Goal: Task Accomplishment & Management: Manage account settings

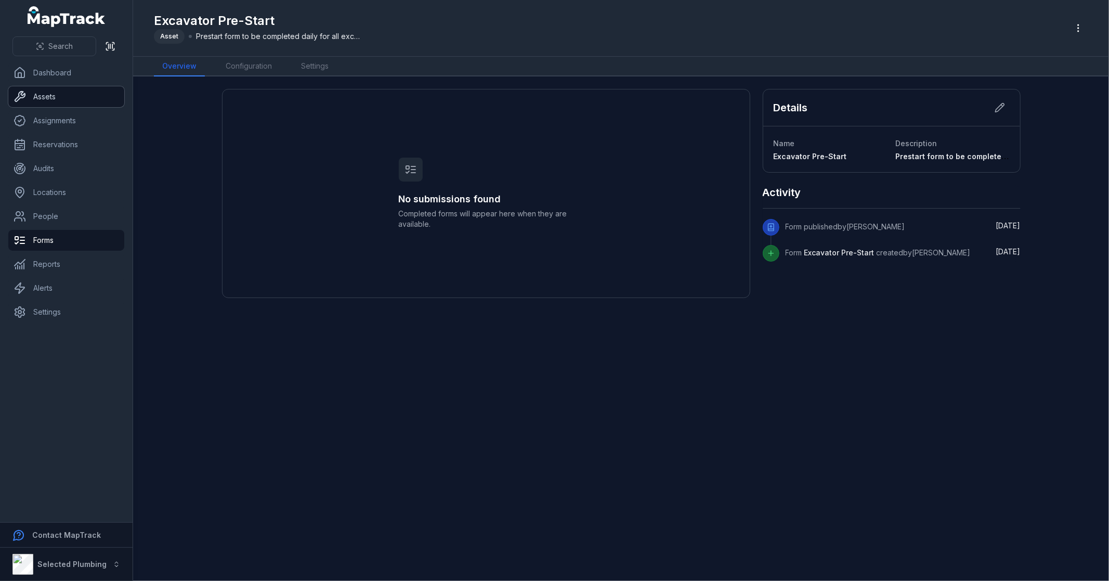
click at [82, 90] on link "Assets" at bounding box center [66, 96] width 116 height 21
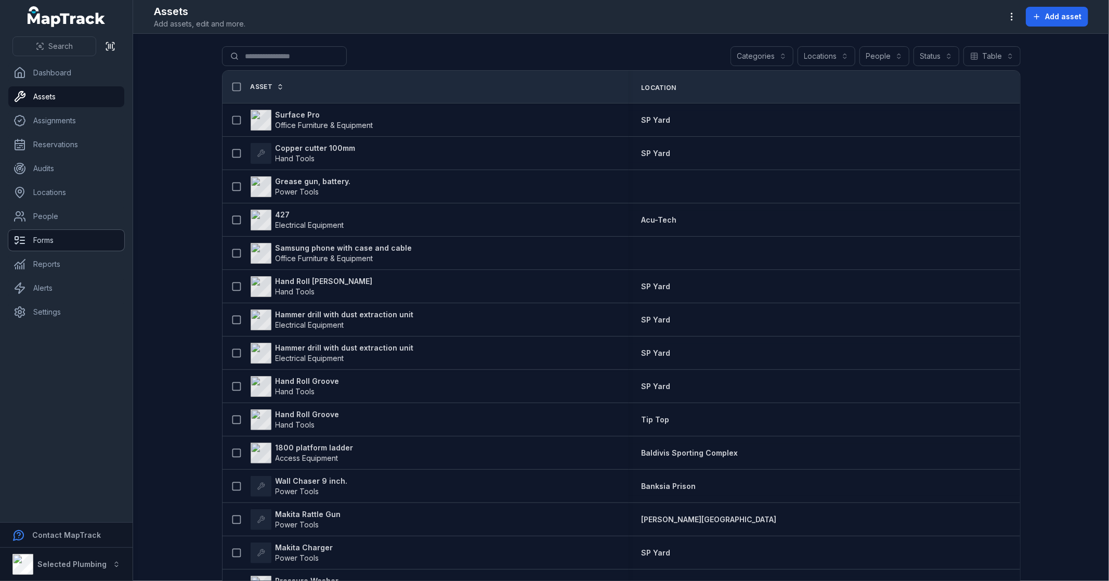
click at [60, 242] on link "Forms" at bounding box center [66, 240] width 116 height 21
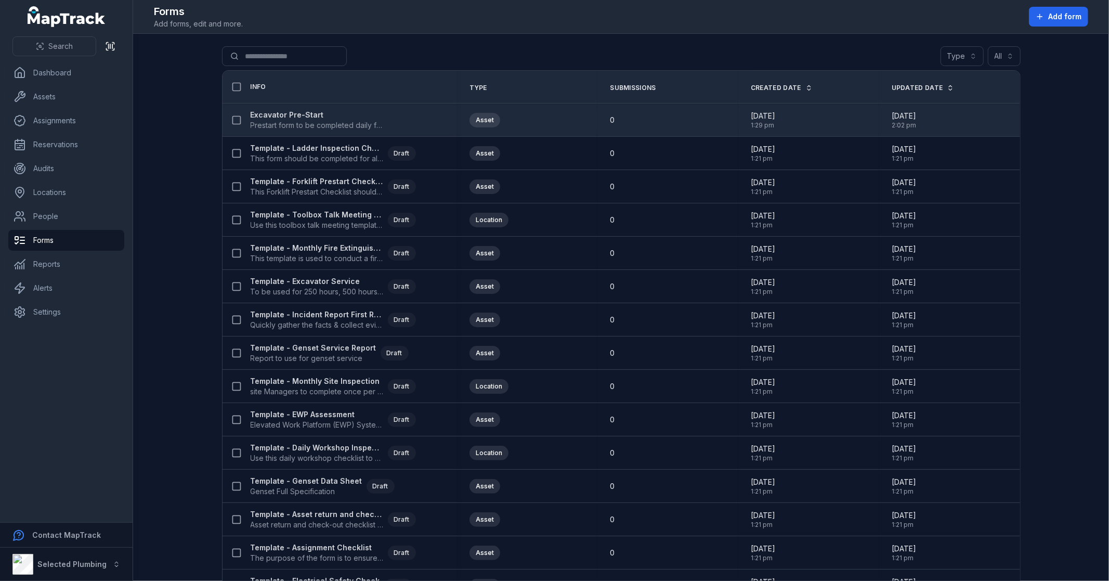
click at [303, 114] on strong "Excavator Pre-Start" at bounding box center [317, 115] width 133 height 10
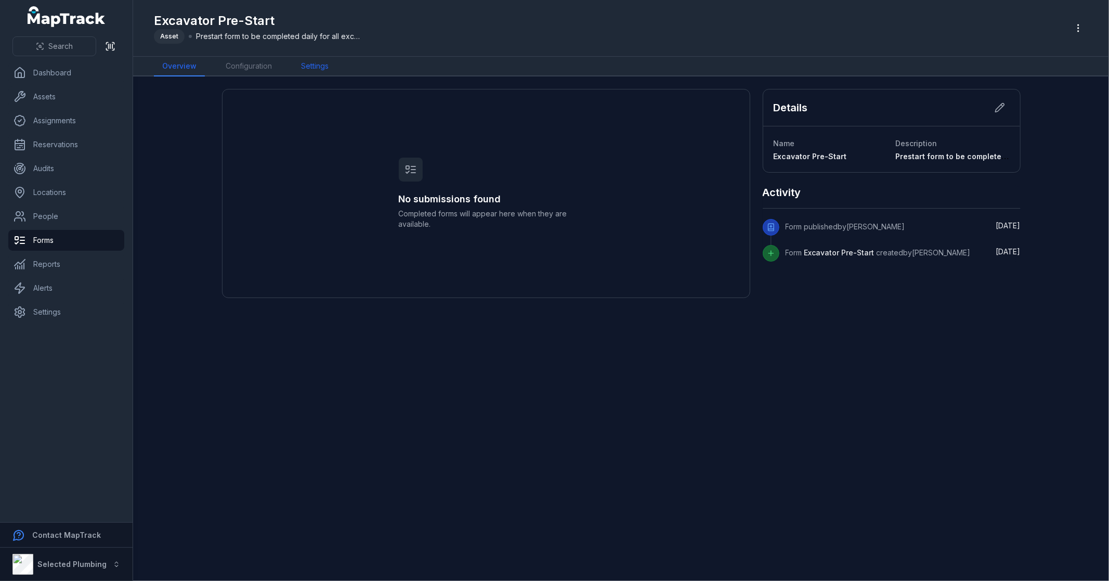
click at [320, 63] on link "Settings" at bounding box center [315, 67] width 44 height 20
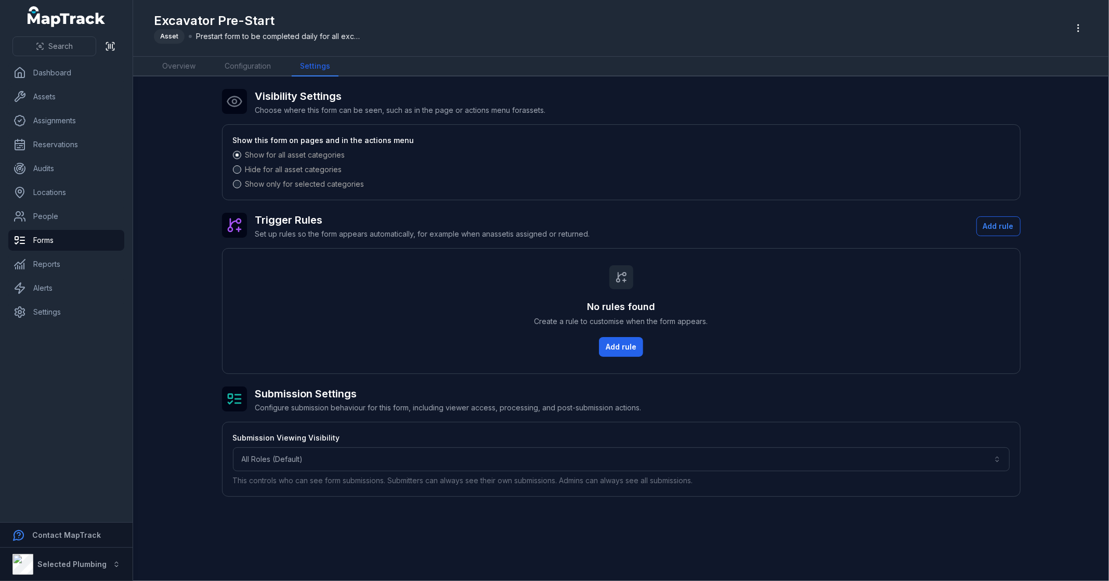
click at [238, 183] on span at bounding box center [237, 184] width 8 height 8
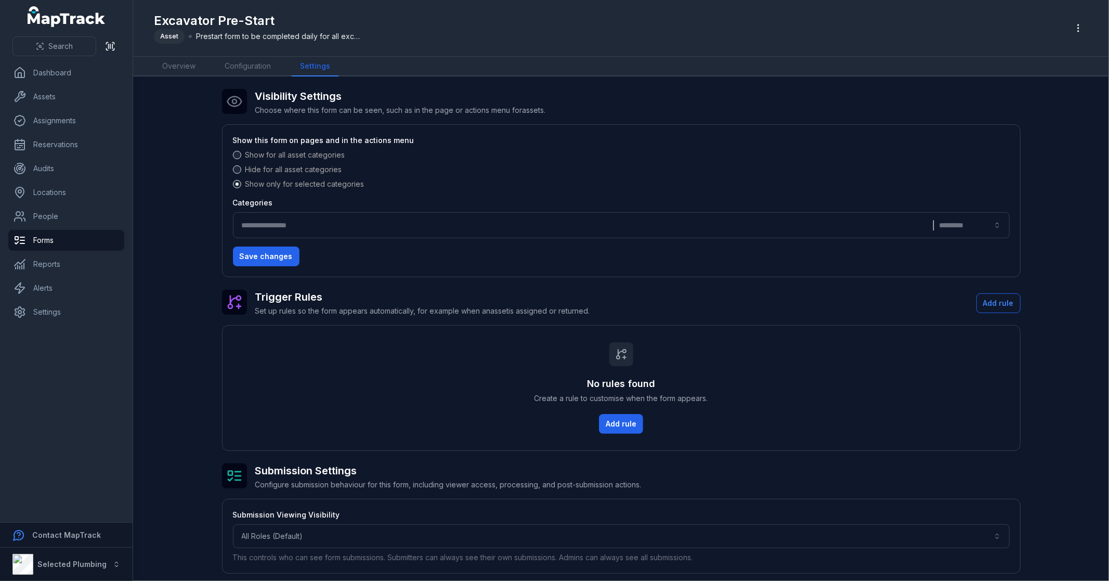
click at [318, 224] on button "|" at bounding box center [621, 225] width 777 height 26
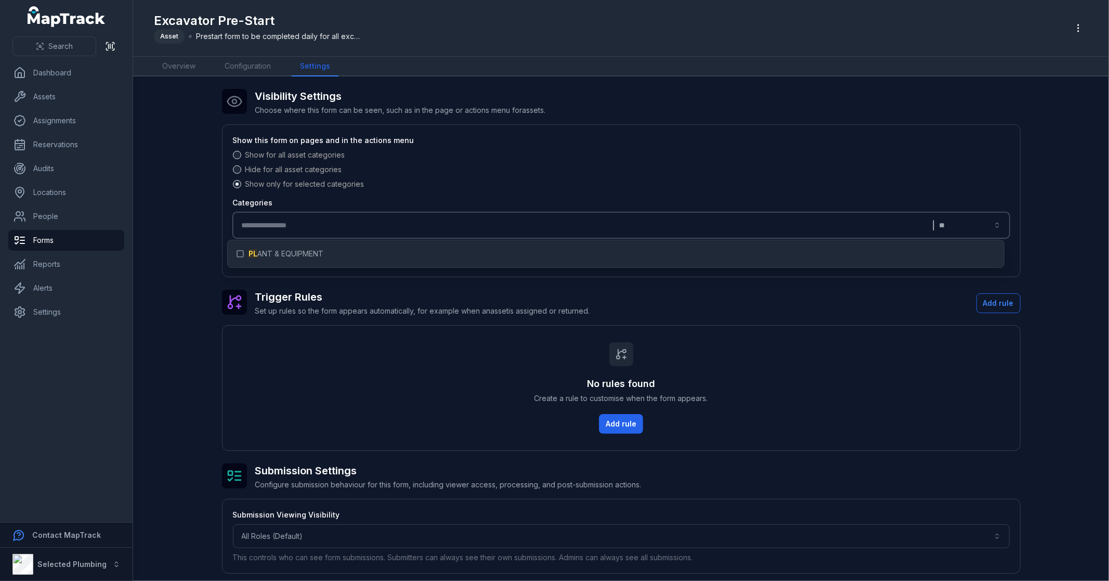
type input "**"
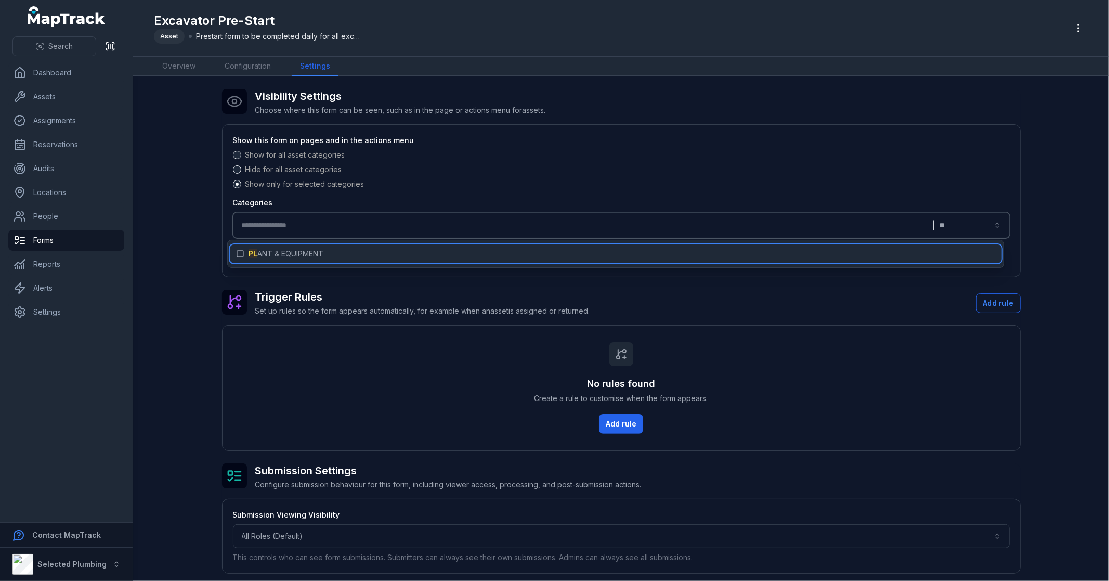
click at [315, 250] on span "PL ANT & EQUIPMENT" at bounding box center [286, 254] width 75 height 10
type input "**********"
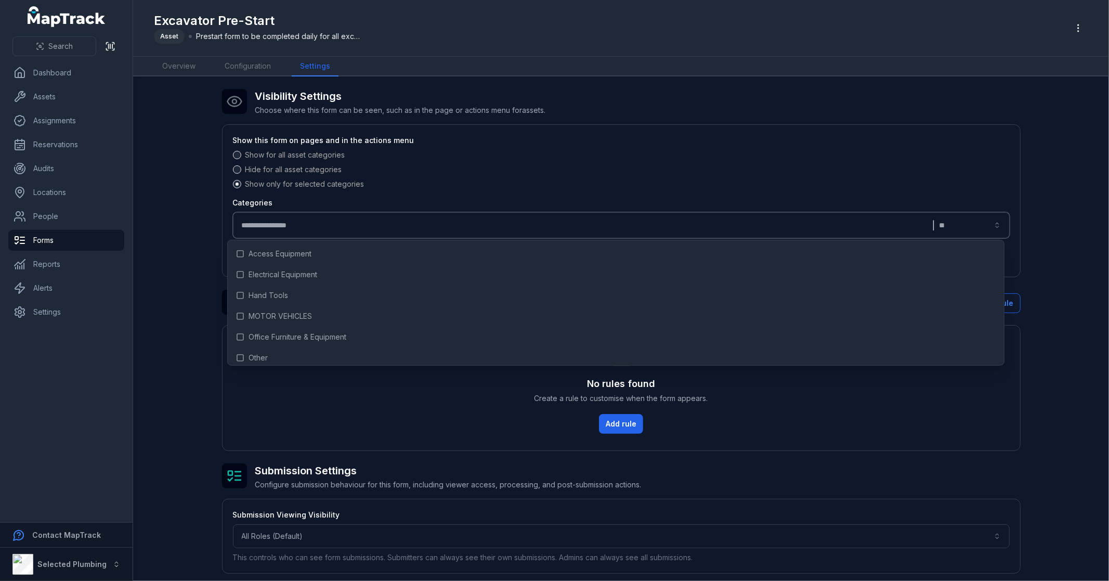
click at [424, 171] on div "Hide for all asset categories" at bounding box center [621, 169] width 777 height 10
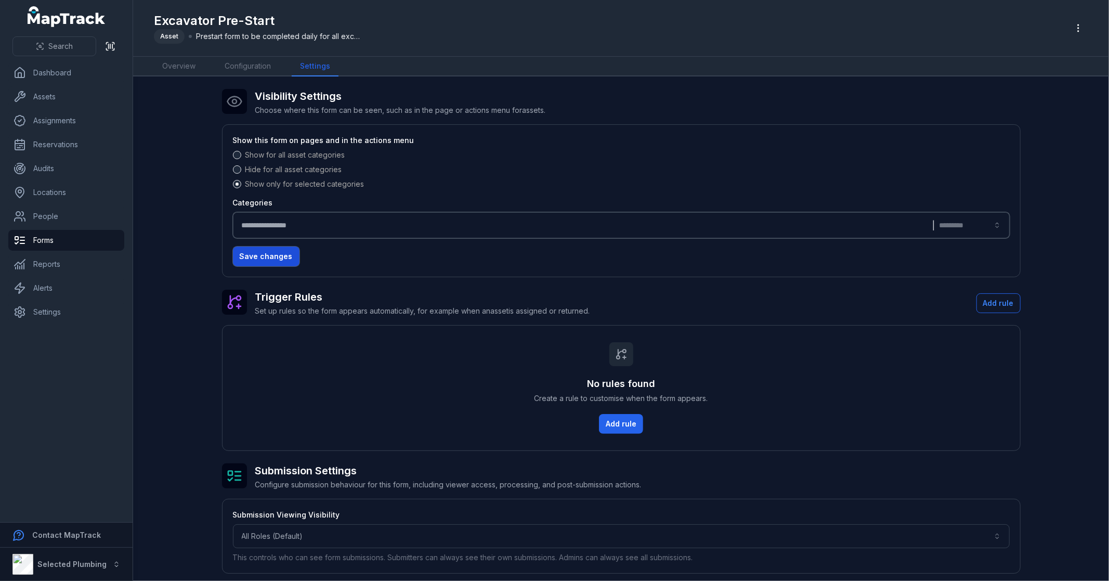
click at [264, 252] on button "Save changes" at bounding box center [266, 256] width 67 height 20
